Goal: Navigation & Orientation: Find specific page/section

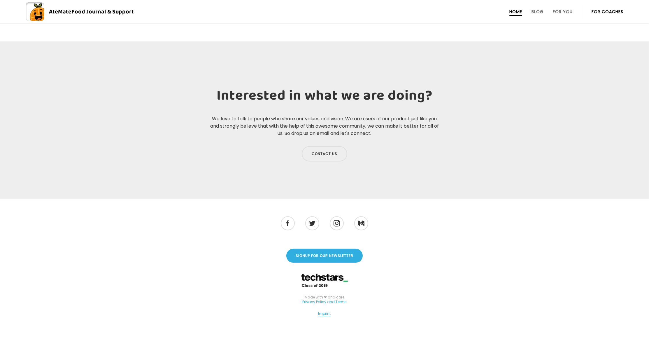
scroll to position [2276, 0]
click at [327, 299] on link "Privacy Policy and Terms" at bounding box center [324, 301] width 44 height 5
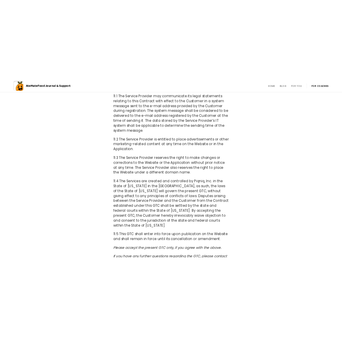
scroll to position [7925, 0]
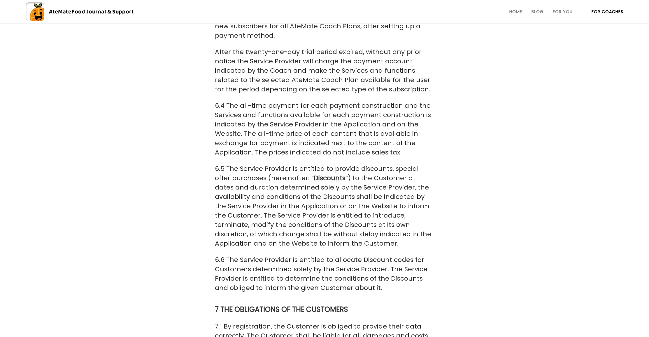
scroll to position [5447, 0]
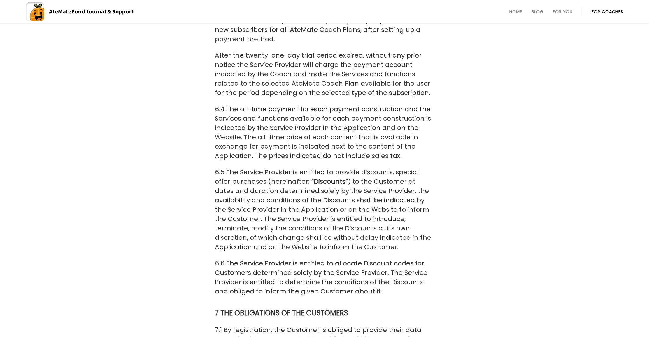
click at [507, 12] on ul "Home Blog For You For Coaches" at bounding box center [558, 12] width 130 height 14
click at [510, 12] on link "Home" at bounding box center [516, 11] width 13 height 5
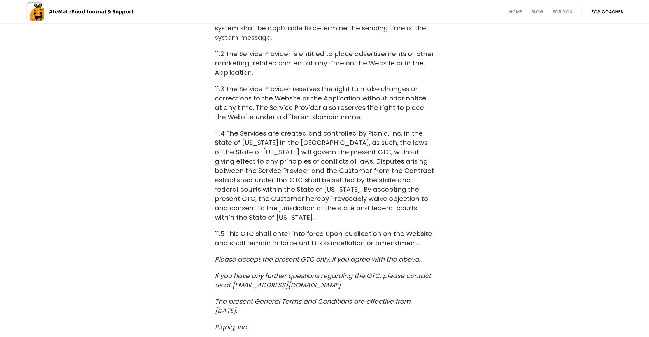
scroll to position [8019, 0]
